Goal: Transaction & Acquisition: Purchase product/service

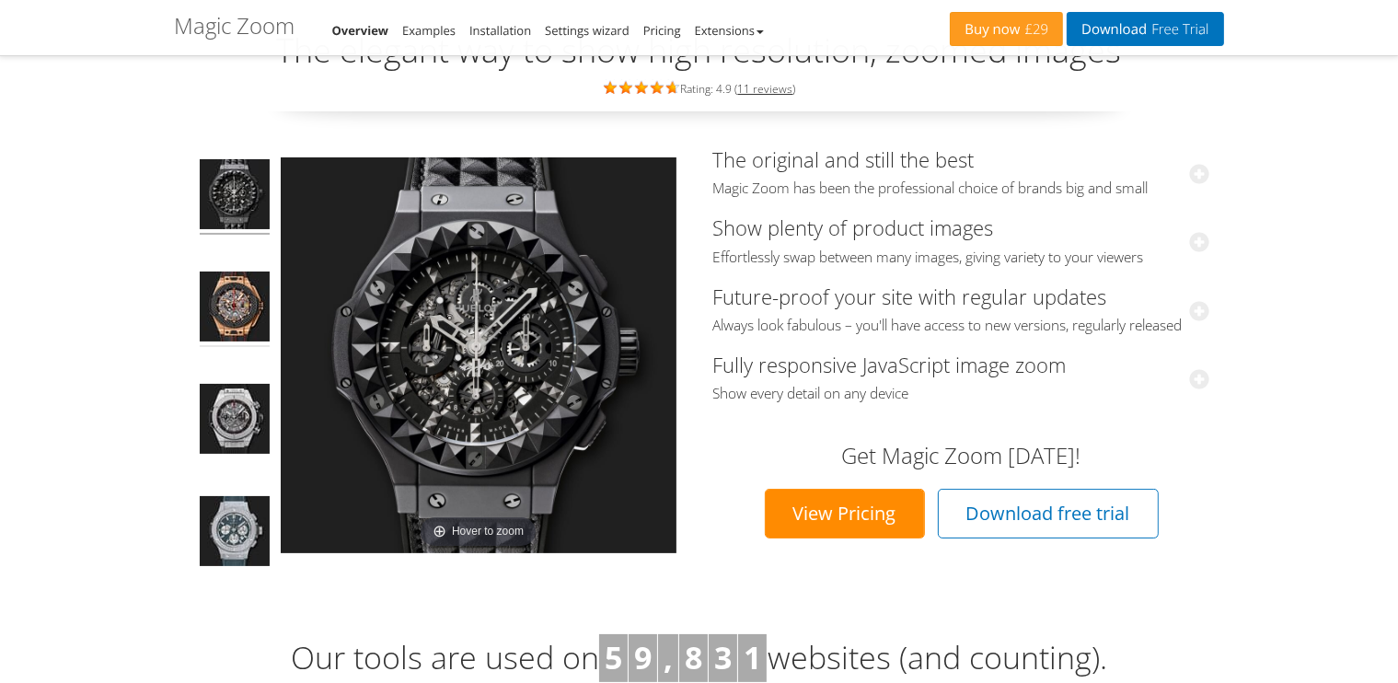
click at [226, 312] on img at bounding box center [235, 308] width 70 height 75
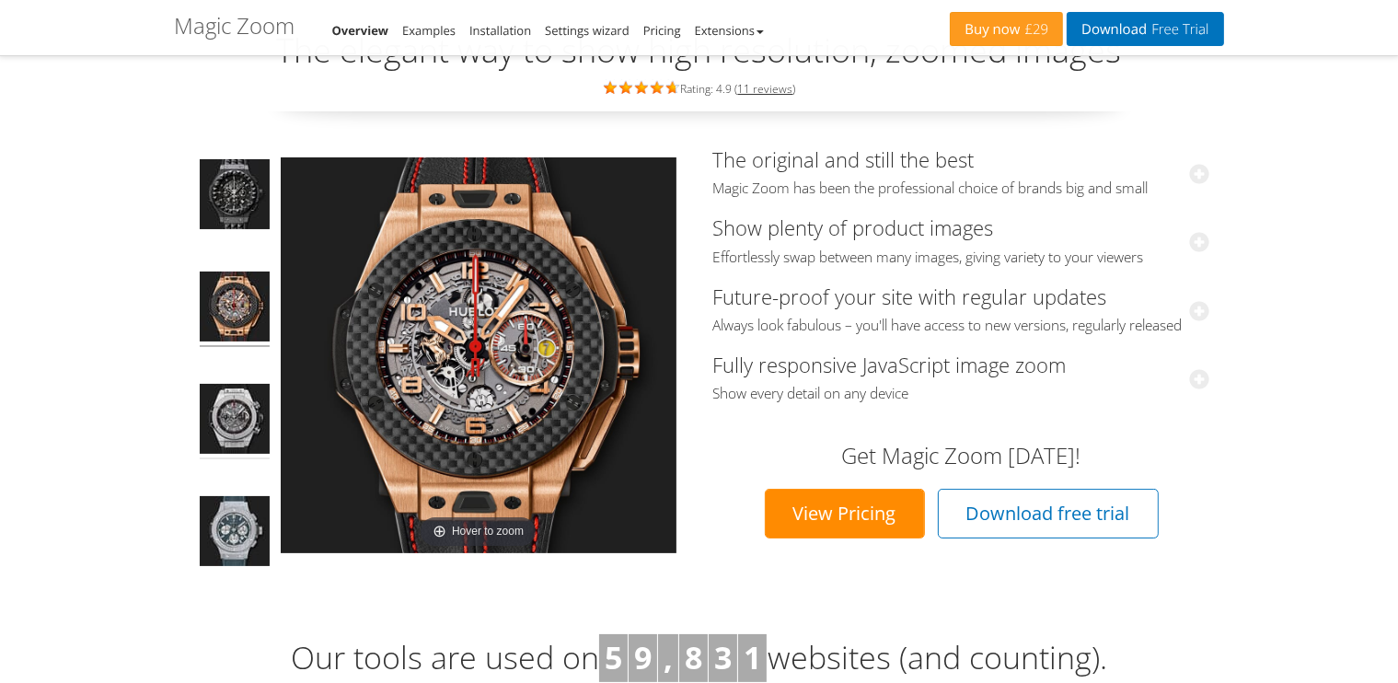
click at [216, 411] on img at bounding box center [235, 421] width 70 height 75
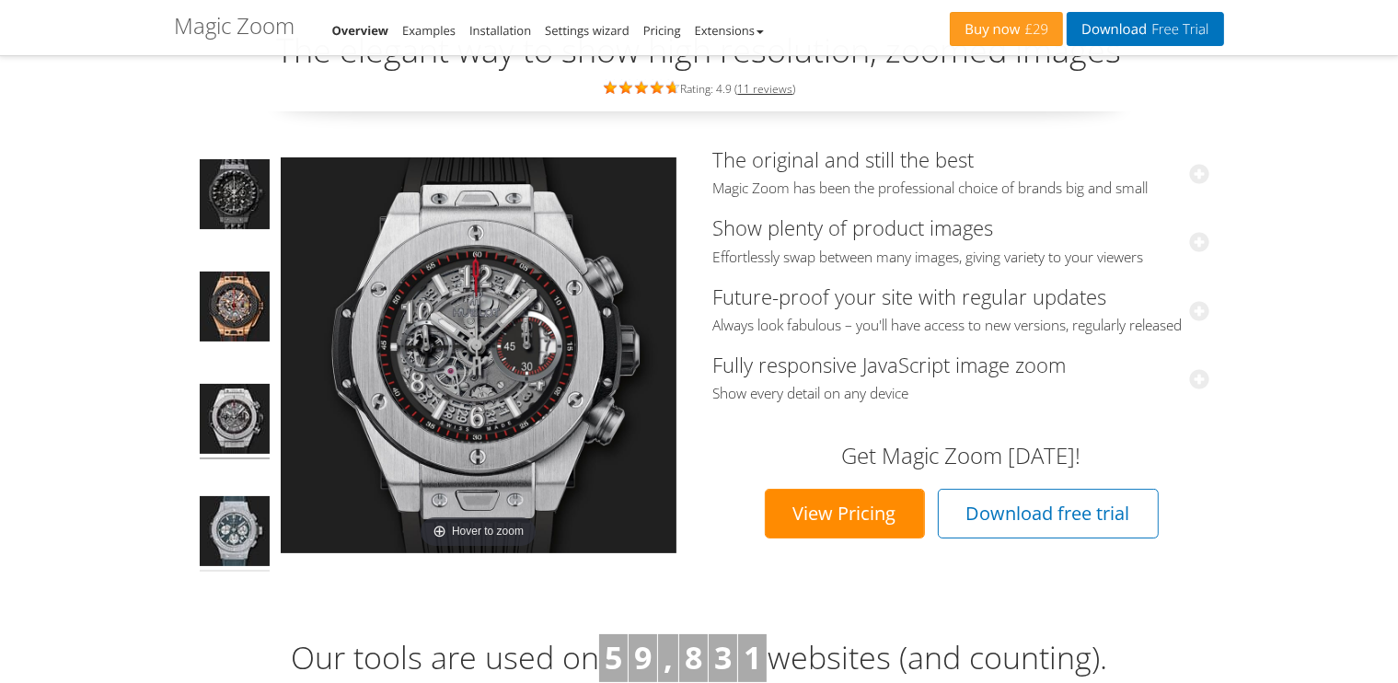
click at [245, 539] on img at bounding box center [235, 533] width 70 height 75
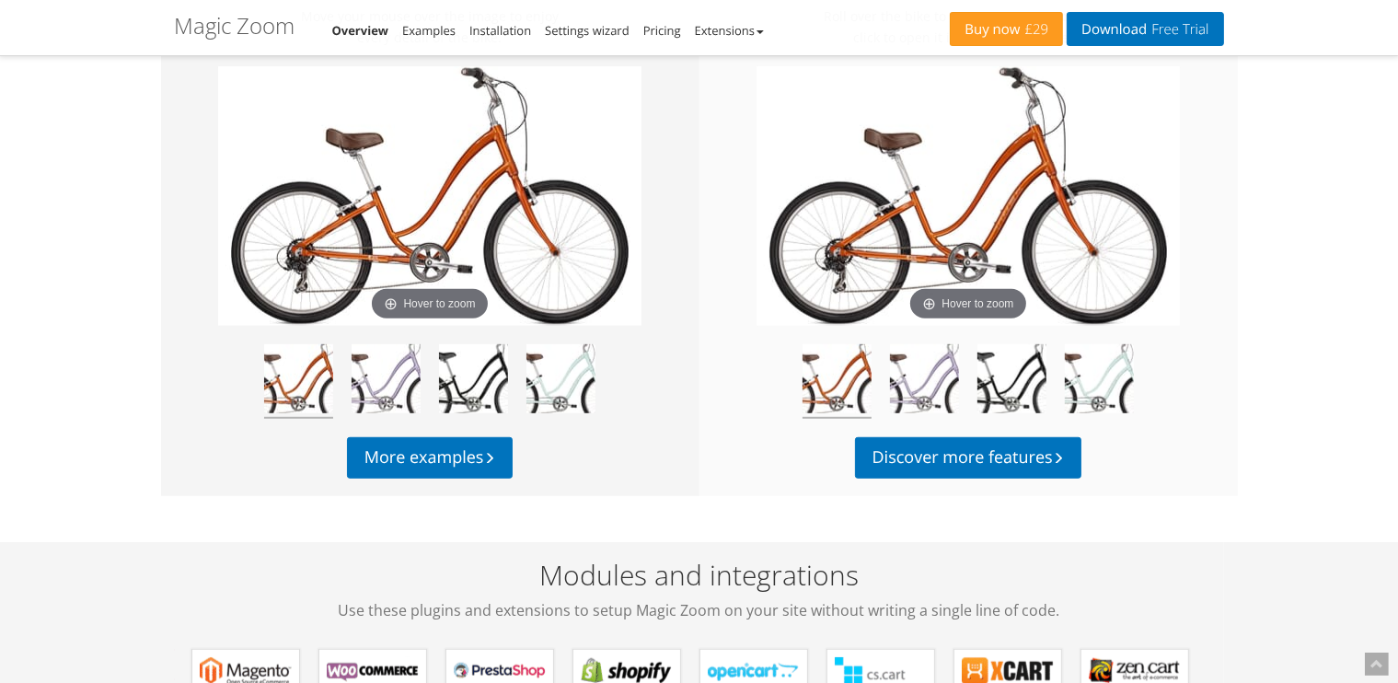
scroll to position [920, 0]
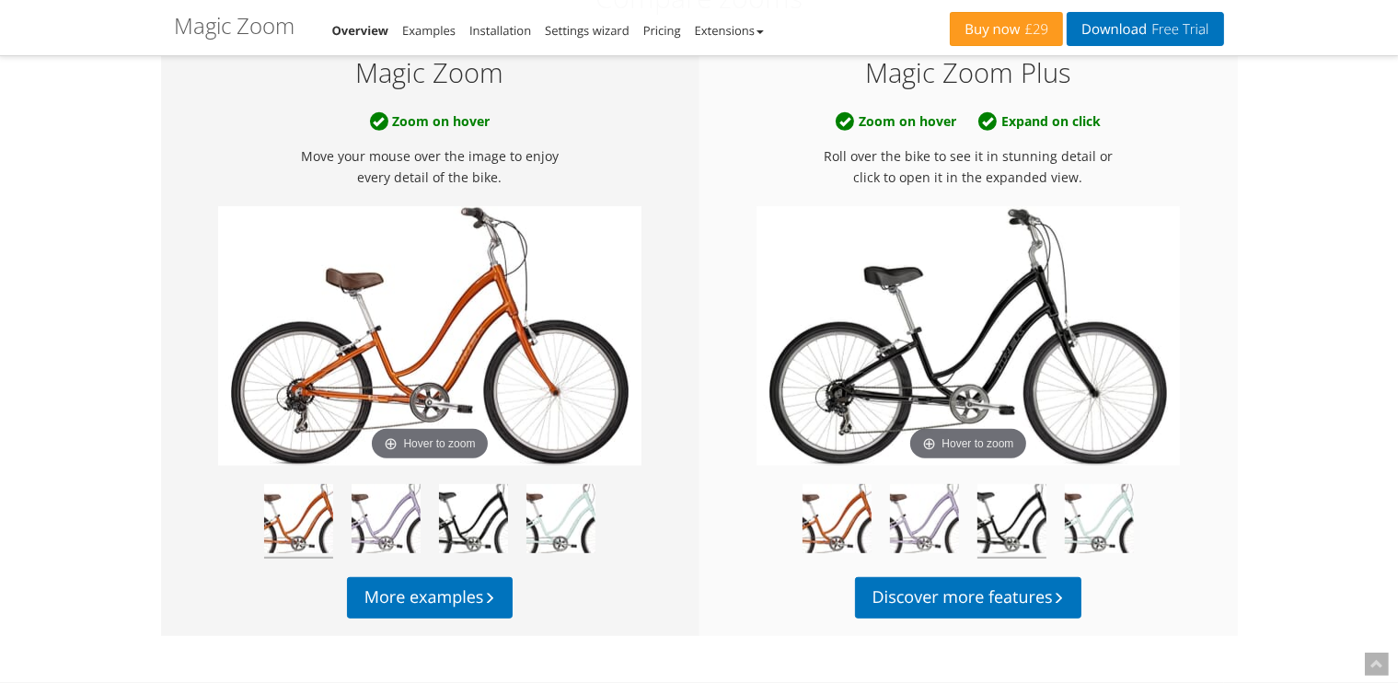
click at [1012, 500] on img at bounding box center [1011, 521] width 69 height 75
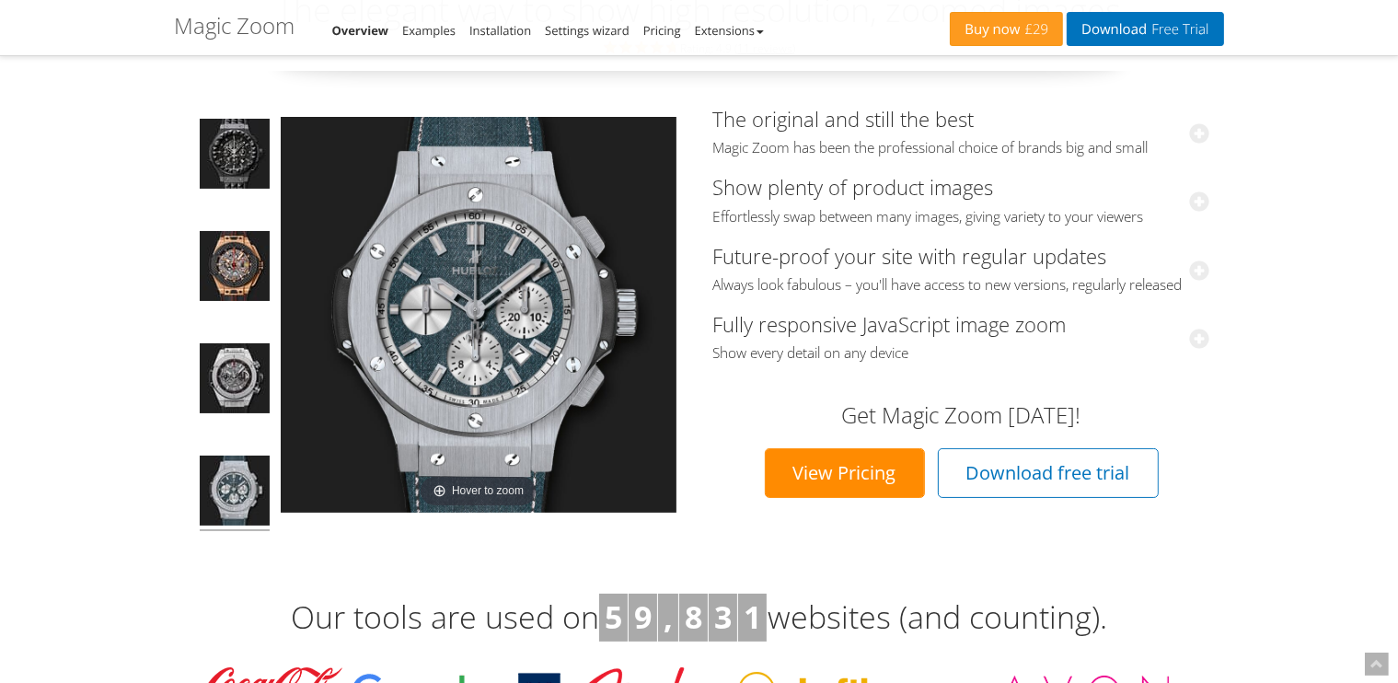
scroll to position [0, 0]
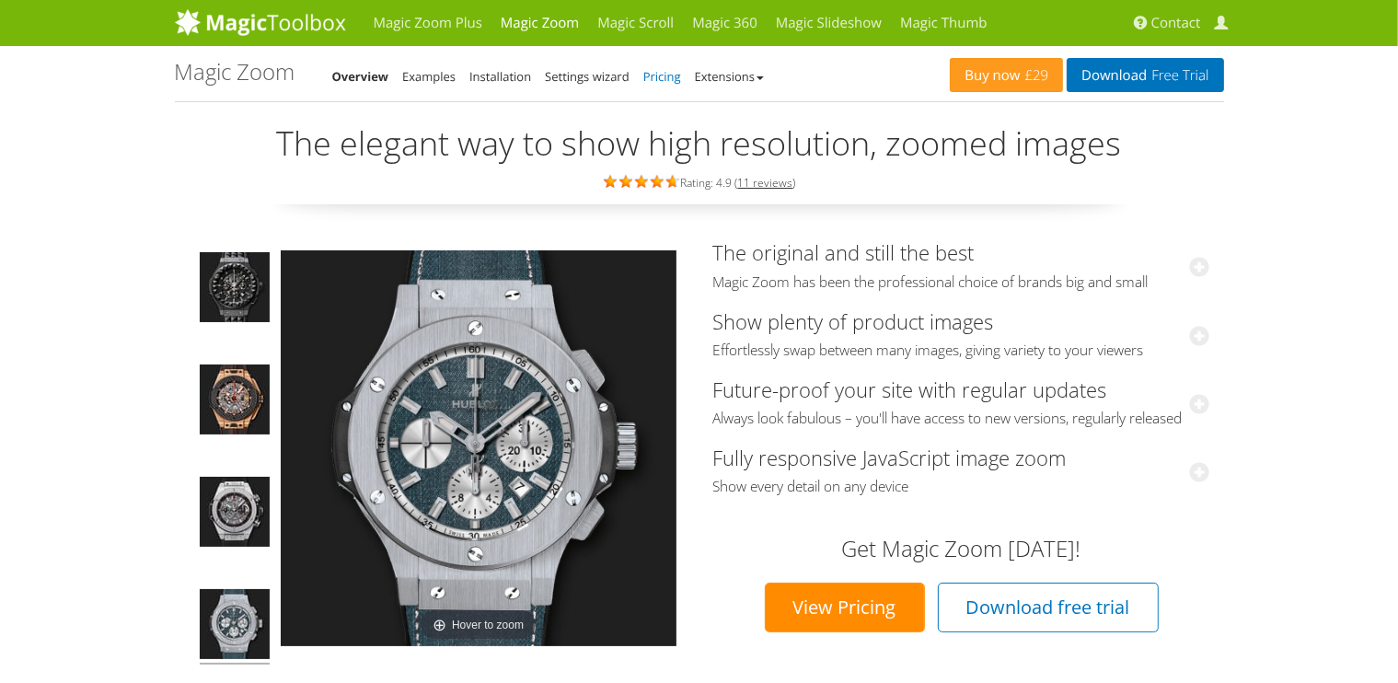
click at [651, 80] on link "Pricing" at bounding box center [662, 76] width 38 height 17
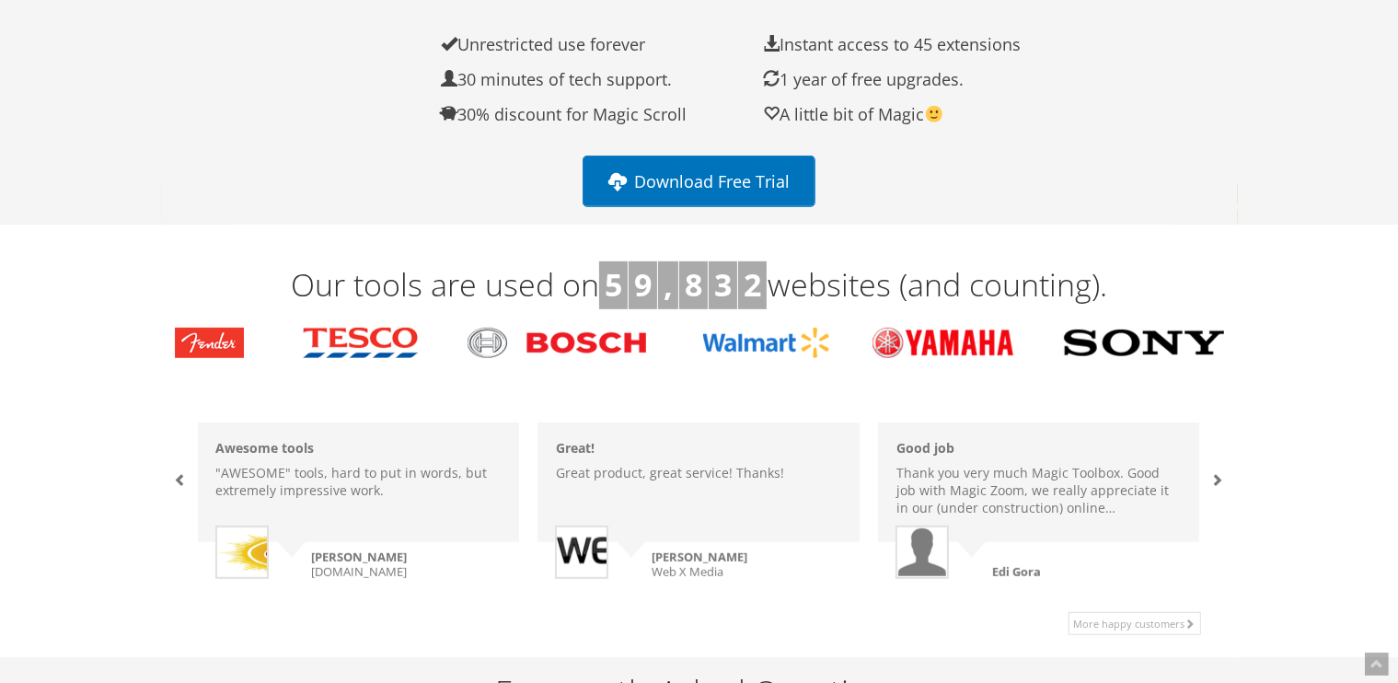
scroll to position [920, 0]
